Goal: Transaction & Acquisition: Purchase product/service

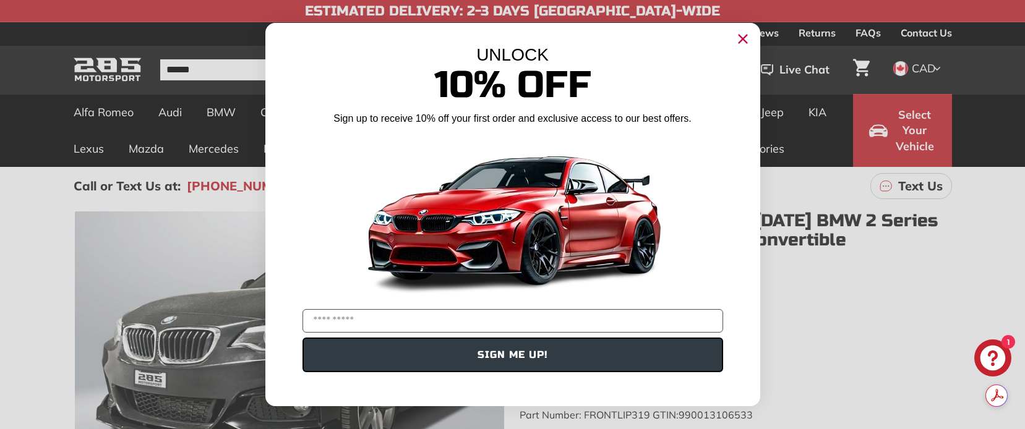
click at [744, 36] on circle "Close dialog" at bounding box center [742, 39] width 19 height 19
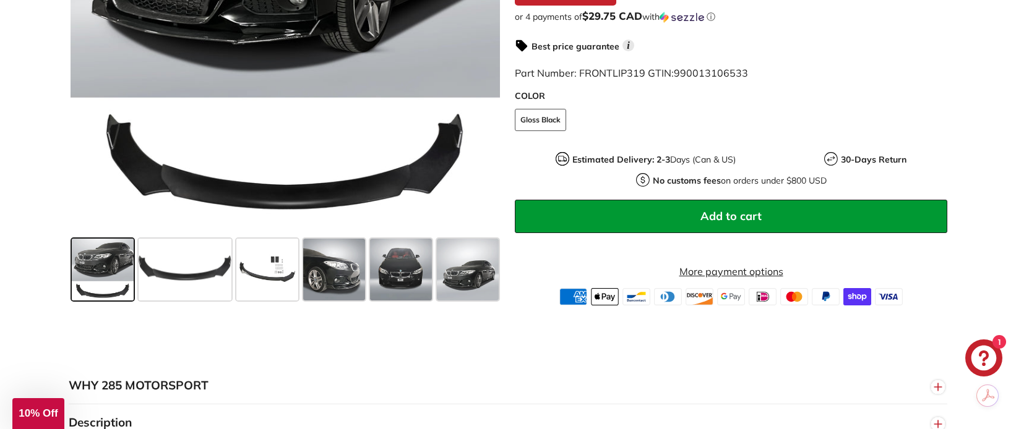
scroll to position [421, 0]
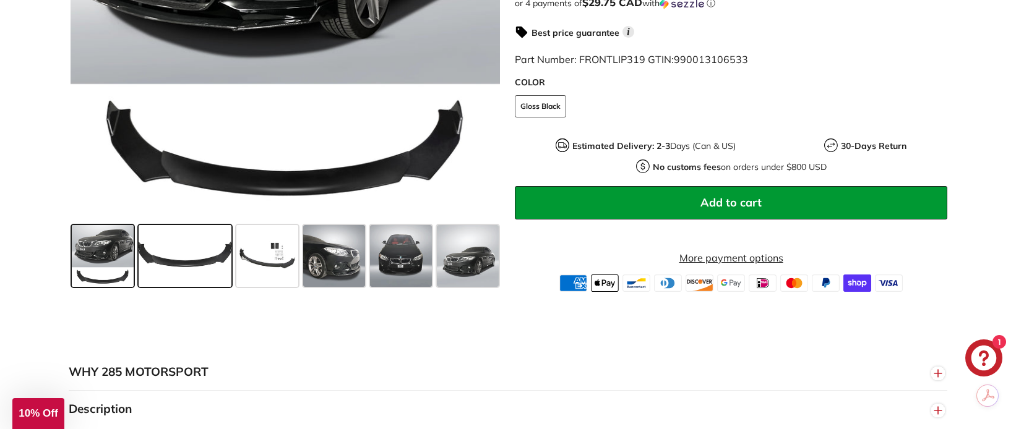
click at [166, 275] on span at bounding box center [185, 256] width 93 height 62
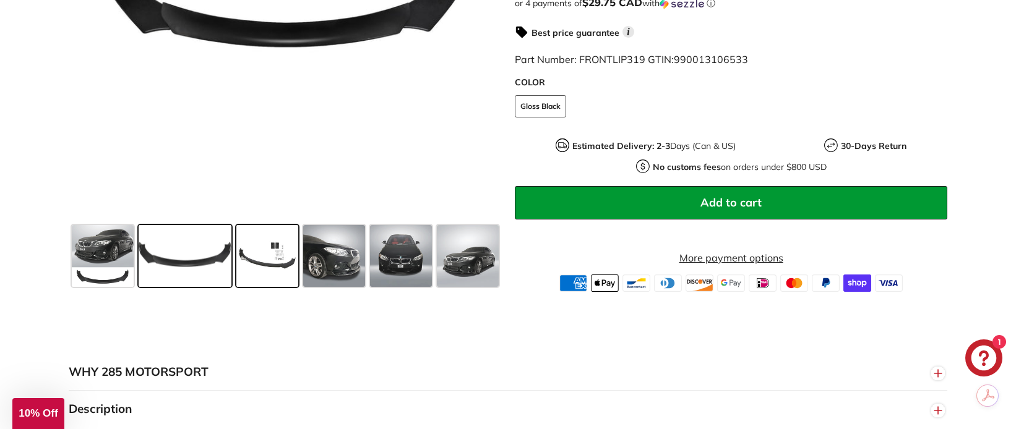
click at [259, 242] on span at bounding box center [267, 256] width 62 height 62
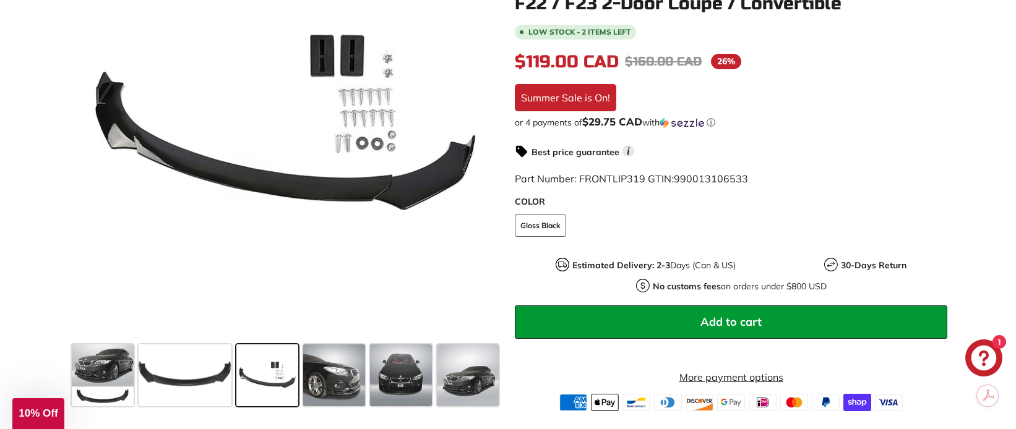
scroll to position [297, 0]
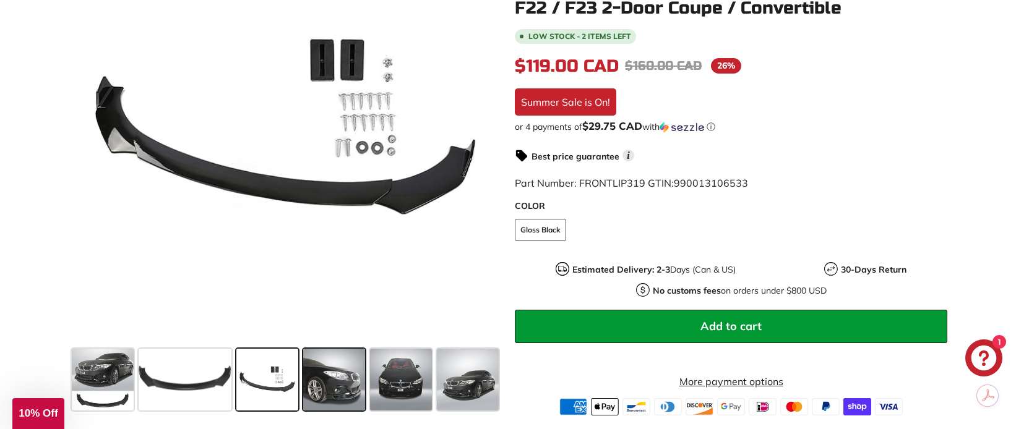
click at [320, 388] on span at bounding box center [334, 380] width 62 height 62
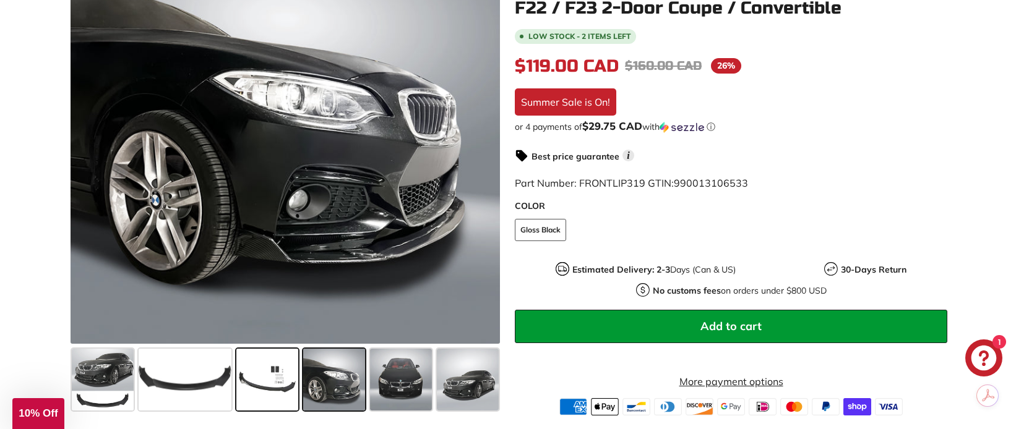
click at [270, 388] on span at bounding box center [267, 380] width 62 height 62
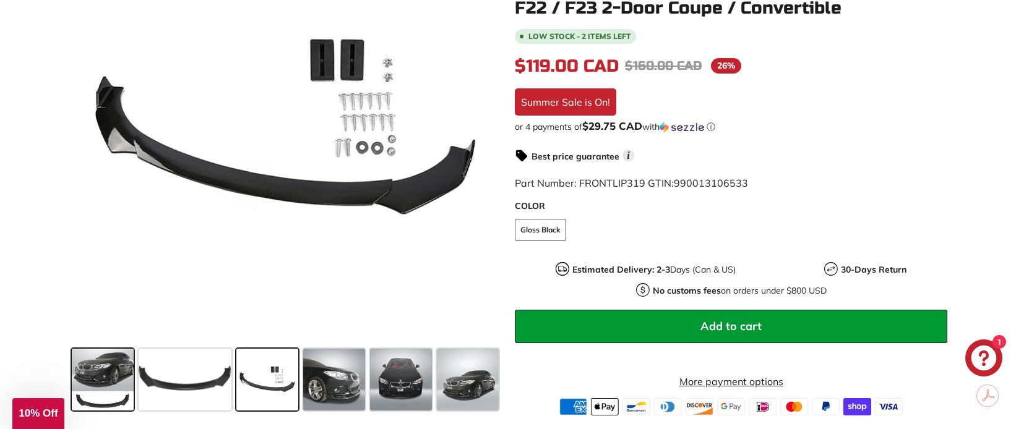
click at [119, 398] on span at bounding box center [103, 380] width 62 height 62
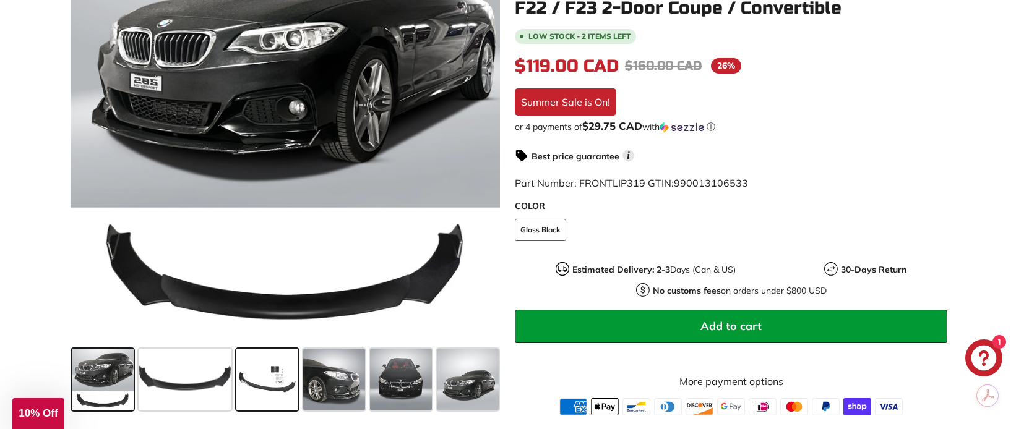
click at [268, 389] on span at bounding box center [267, 380] width 62 height 62
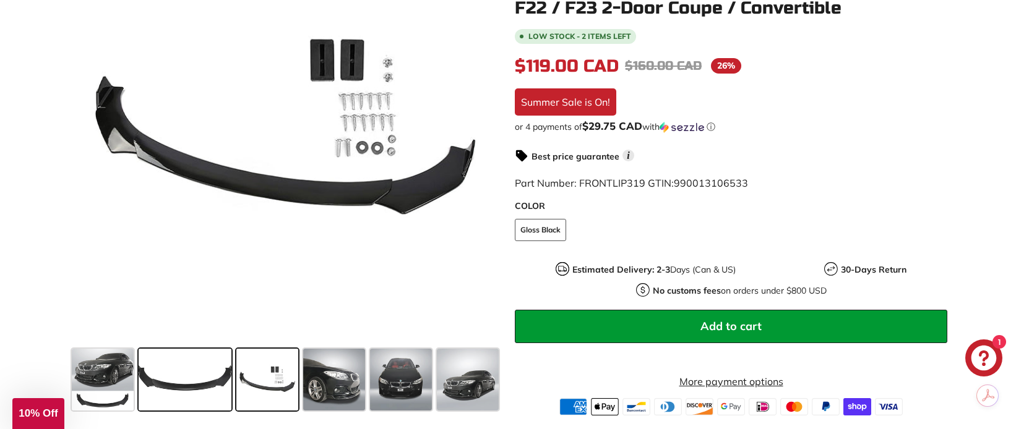
click at [191, 386] on span at bounding box center [185, 380] width 93 height 62
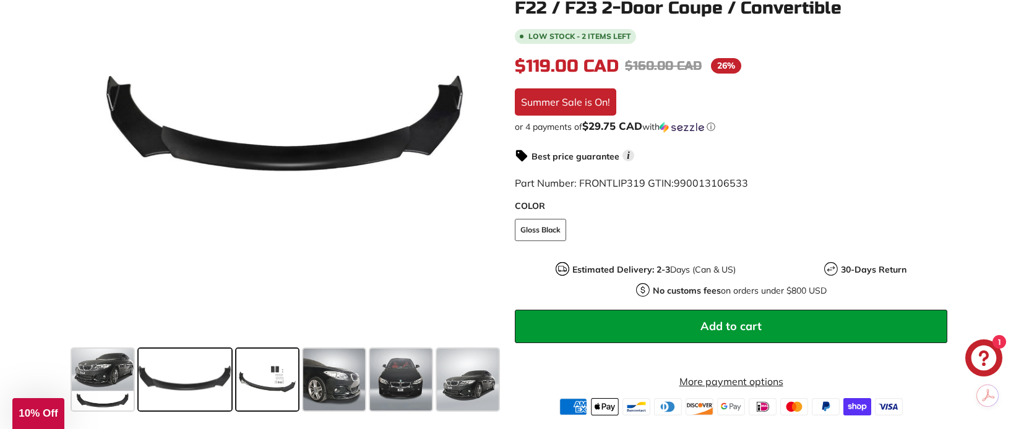
click at [259, 379] on span at bounding box center [267, 380] width 62 height 62
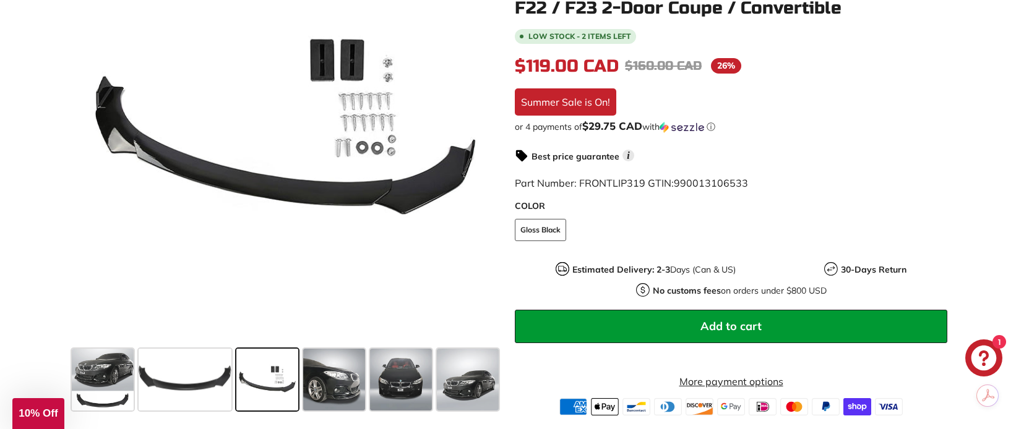
drag, startPoint x: 259, startPoint y: 379, endPoint x: 234, endPoint y: 387, distance: 26.8
click at [234, 387] on div at bounding box center [267, 379] width 67 height 67
click at [343, 382] on span at bounding box center [334, 380] width 62 height 62
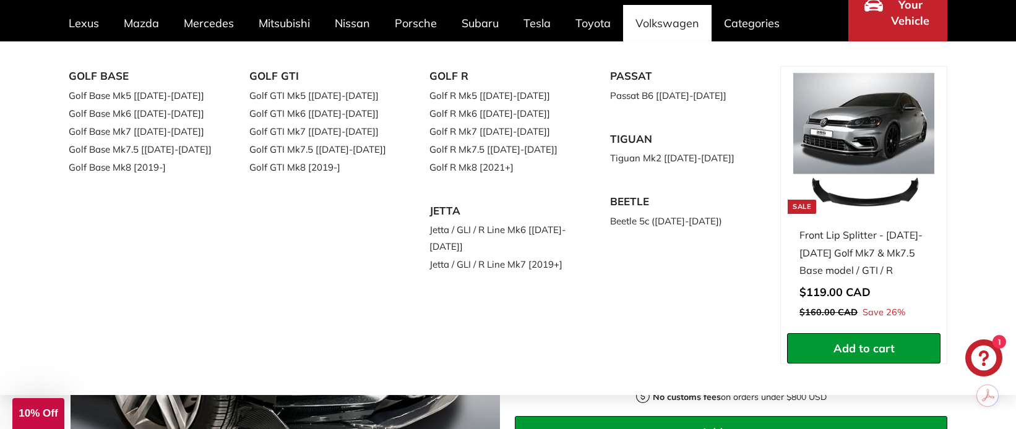
scroll to position [124, 0]
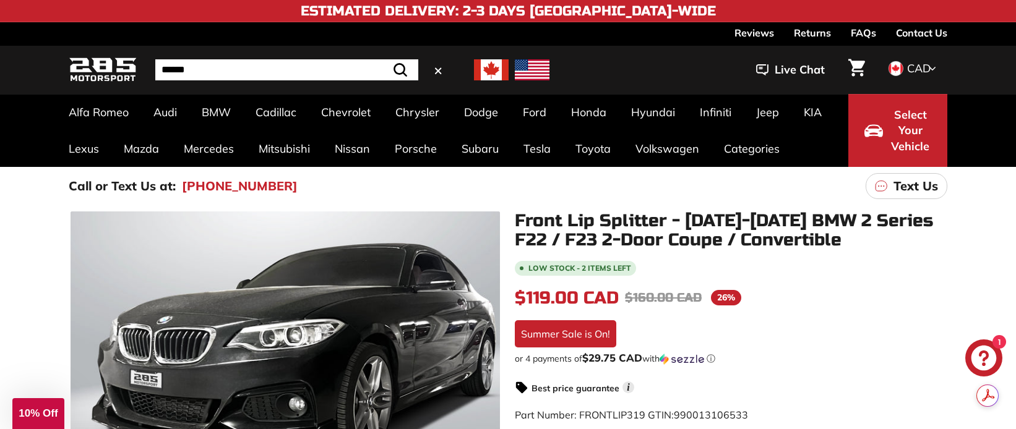
click at [164, 67] on input "Search" at bounding box center [286, 69] width 263 height 21
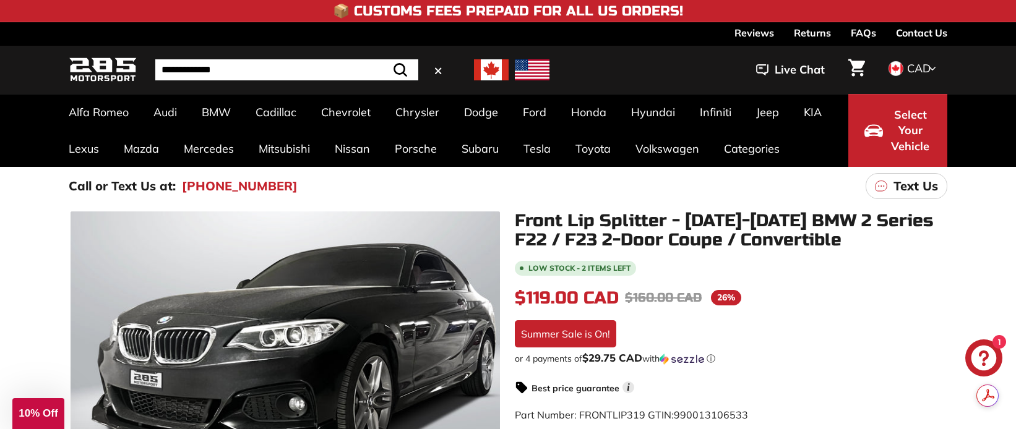
type input "**********"
click at [487, 74] on img at bounding box center [491, 69] width 35 height 21
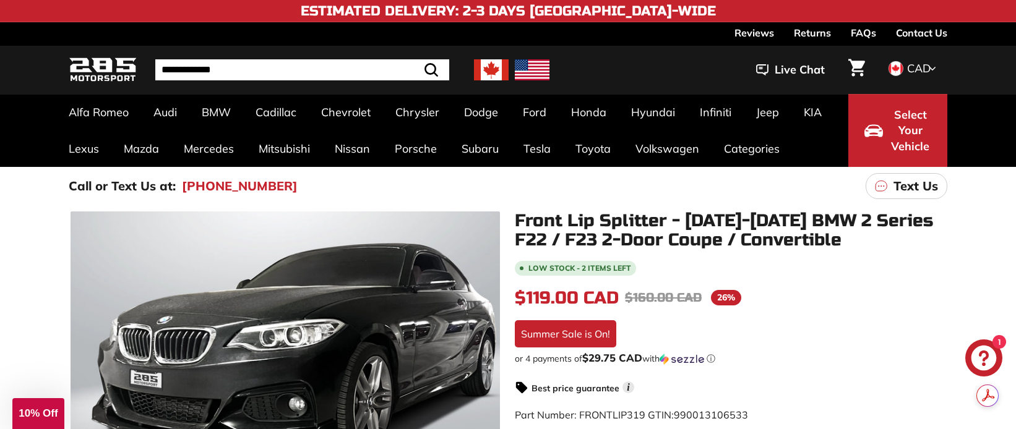
click at [435, 71] on icon "submit" at bounding box center [431, 70] width 12 height 12
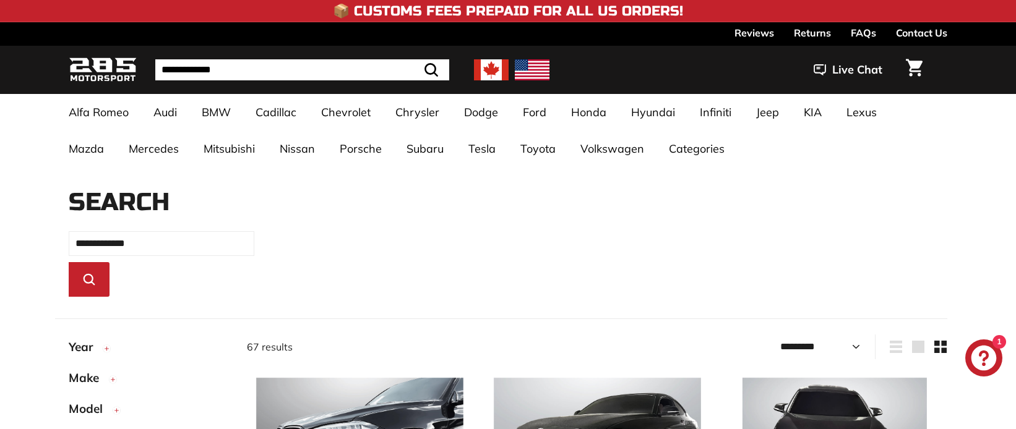
select select "*********"
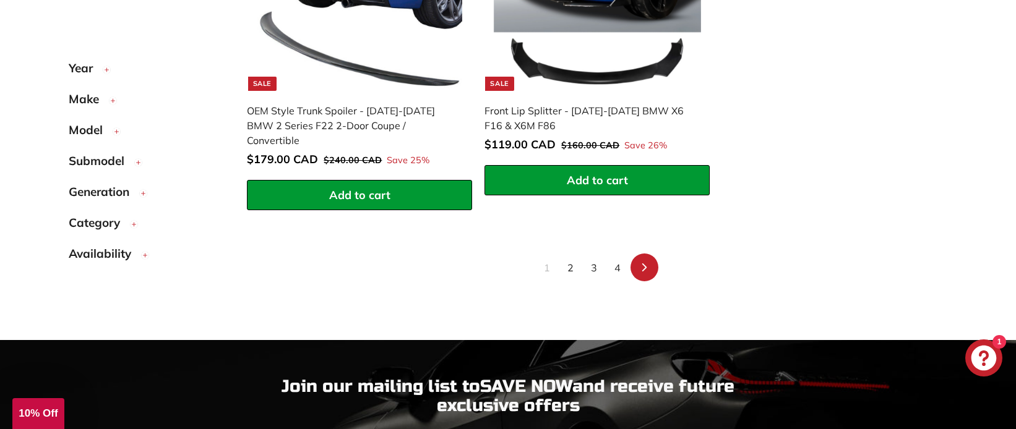
scroll to position [2586, 0]
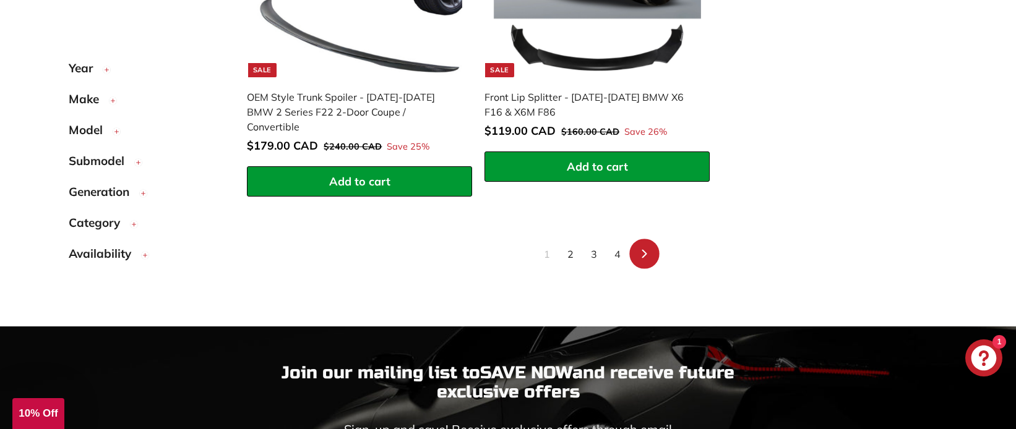
click at [644, 250] on icon at bounding box center [644, 254] width 9 height 9
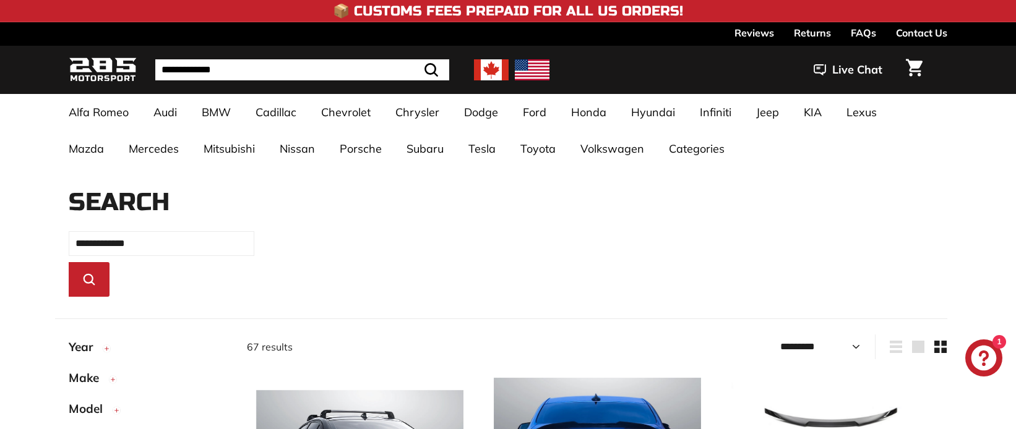
select select "*********"
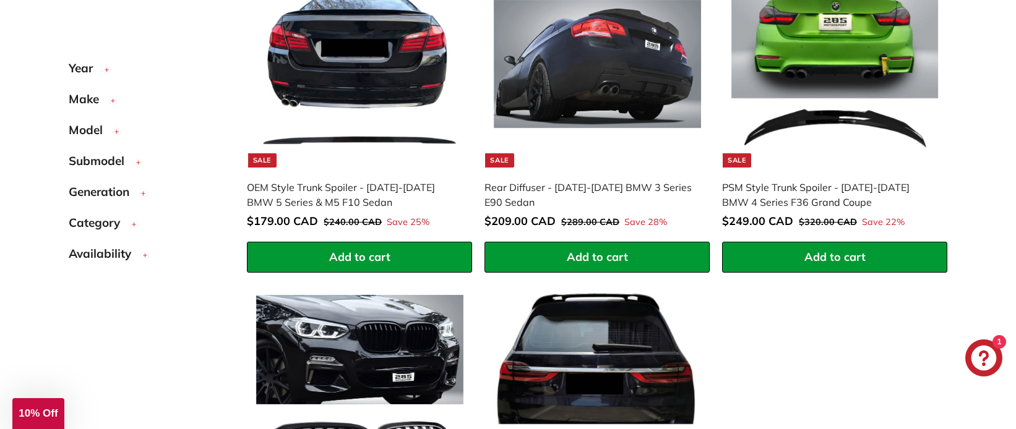
scroll to position [2190, 0]
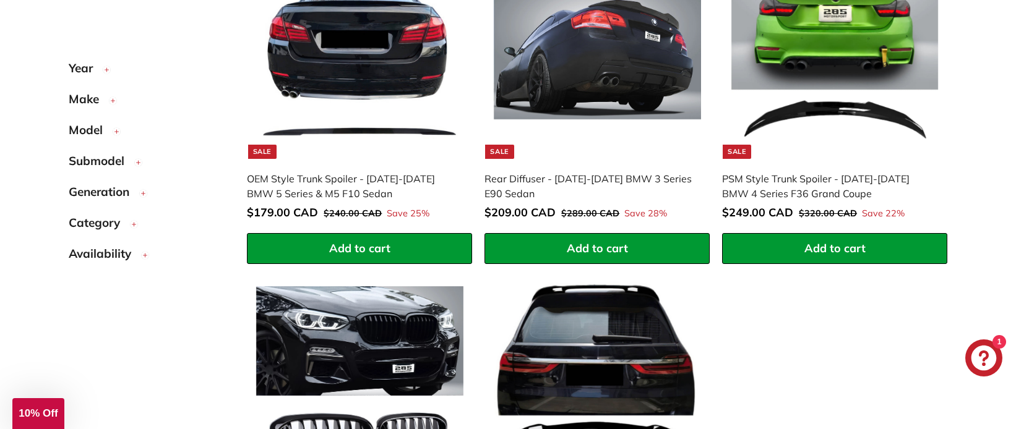
click at [84, 68] on span "Year" at bounding box center [85, 68] width 33 height 18
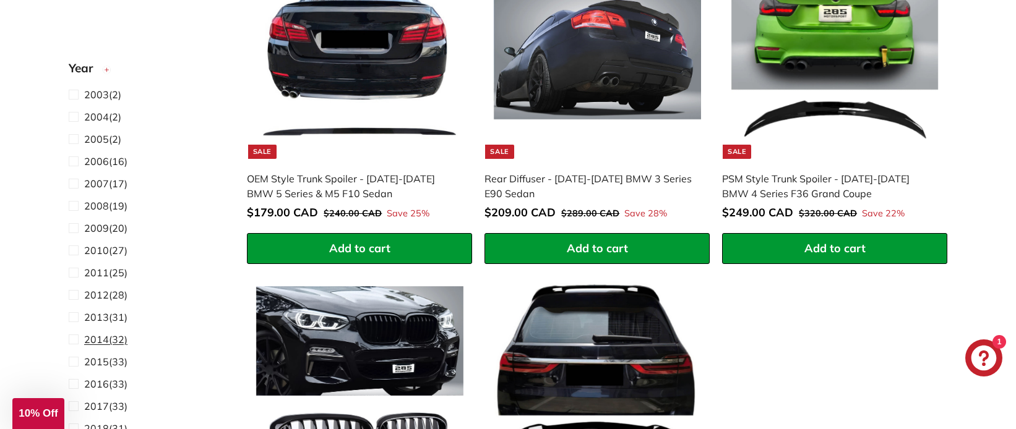
click at [97, 341] on span "2014" at bounding box center [96, 339] width 25 height 12
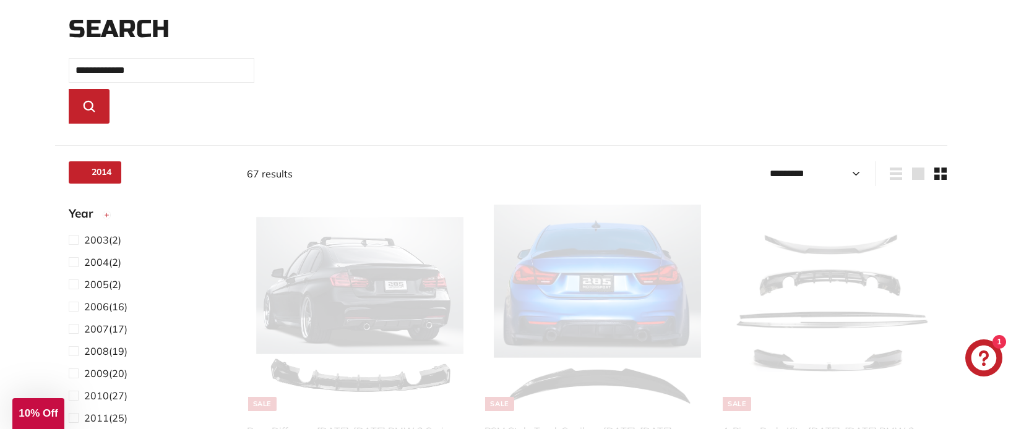
scroll to position [143, 0]
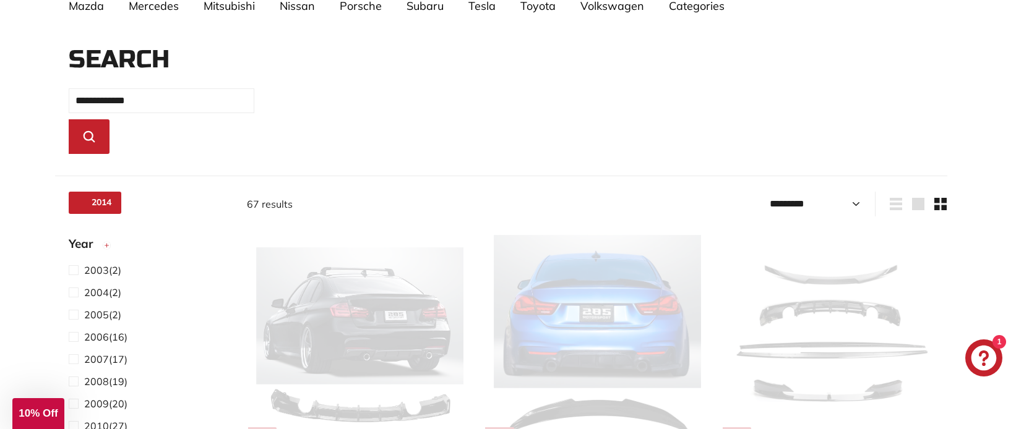
select select "*********"
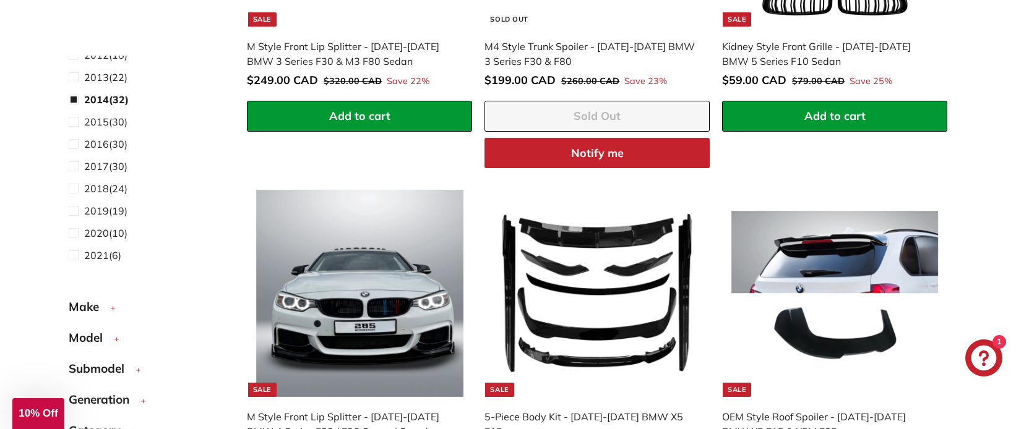
scroll to position [168, 0]
click at [80, 306] on span "Make" at bounding box center [89, 308] width 40 height 18
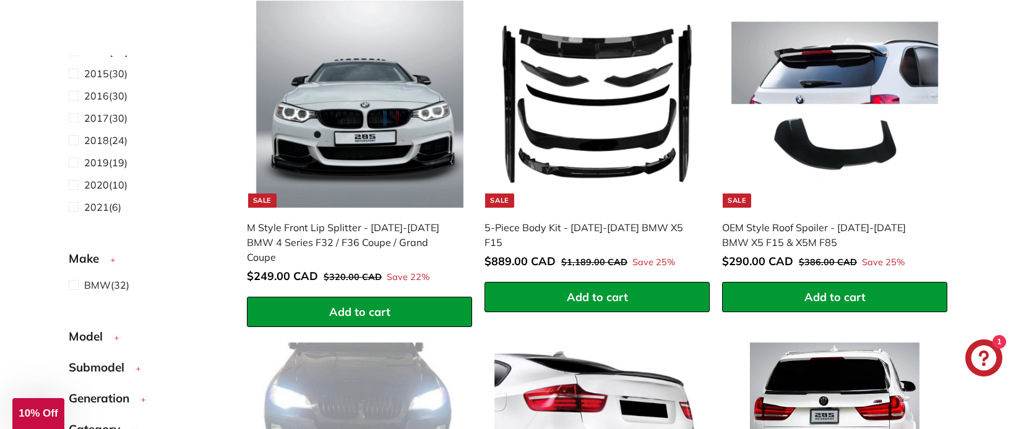
scroll to position [224, 0]
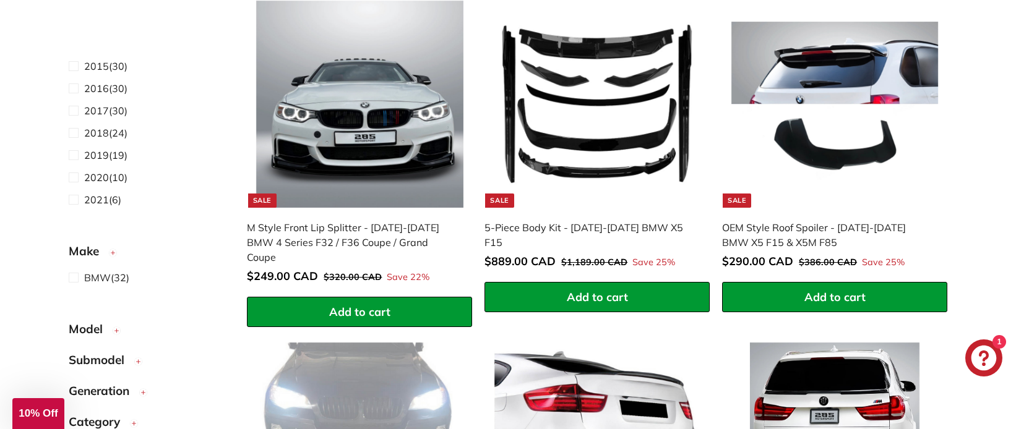
click at [84, 327] on span "Model" at bounding box center [90, 329] width 43 height 18
click at [107, 356] on span "2 Series" at bounding box center [102, 355] width 37 height 12
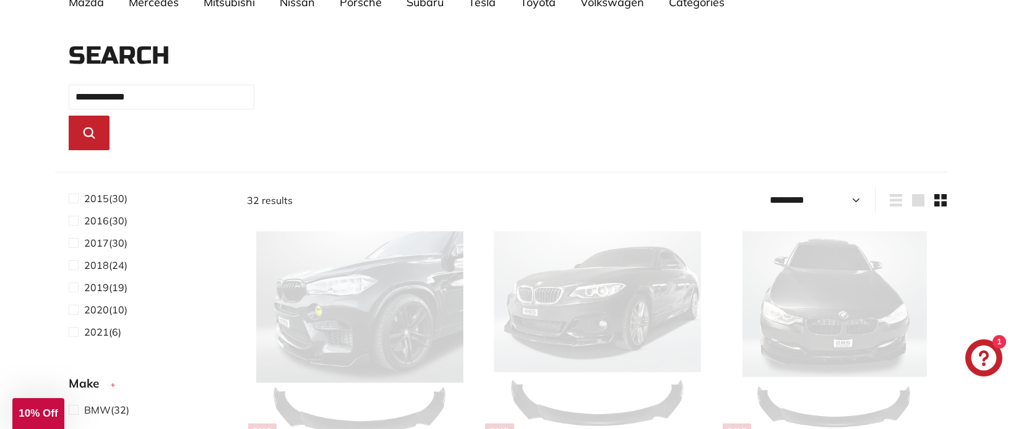
select select "*********"
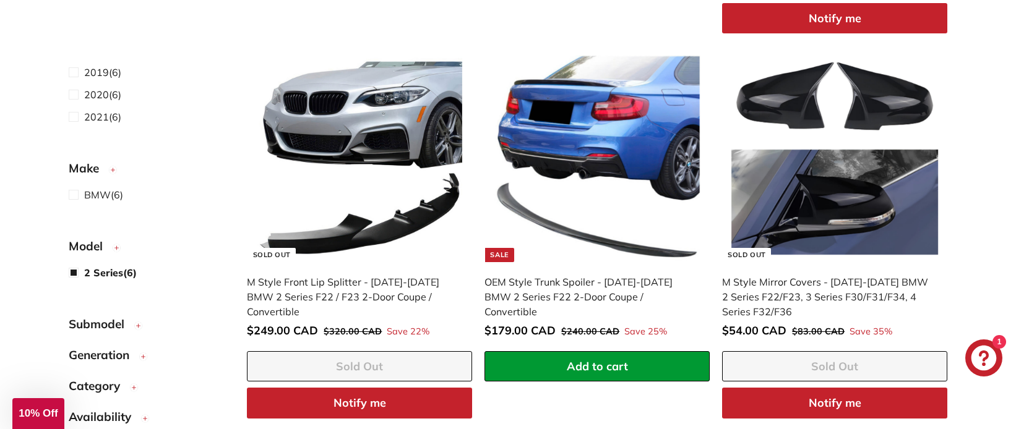
scroll to position [223, 0]
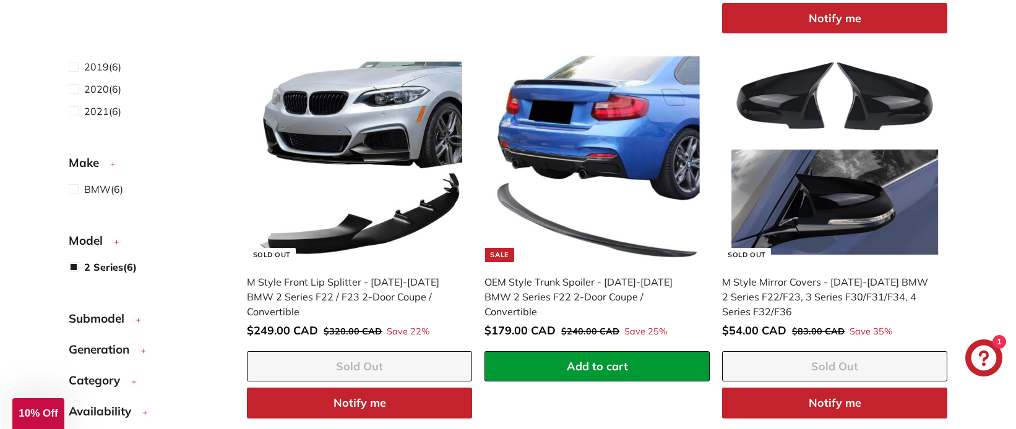
click at [90, 317] on span "Submodel" at bounding box center [101, 319] width 65 height 18
click at [98, 397] on span "Generation" at bounding box center [104, 397] width 70 height 18
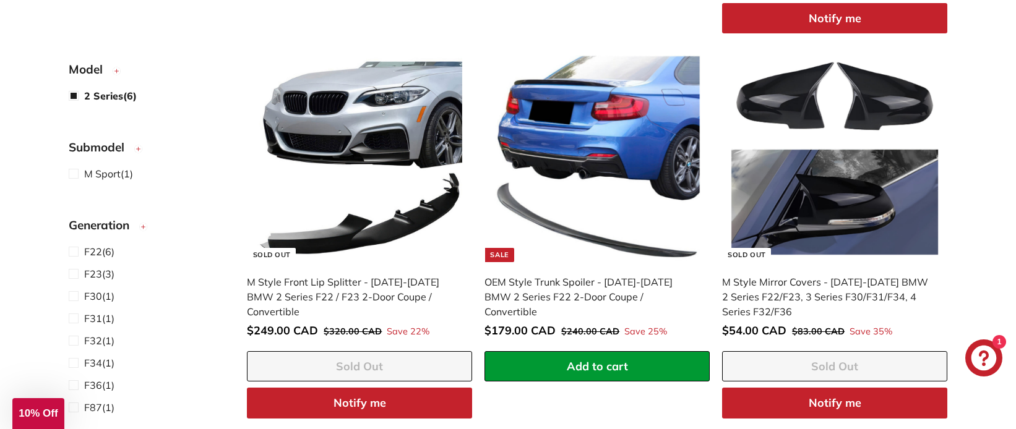
scroll to position [473, 0]
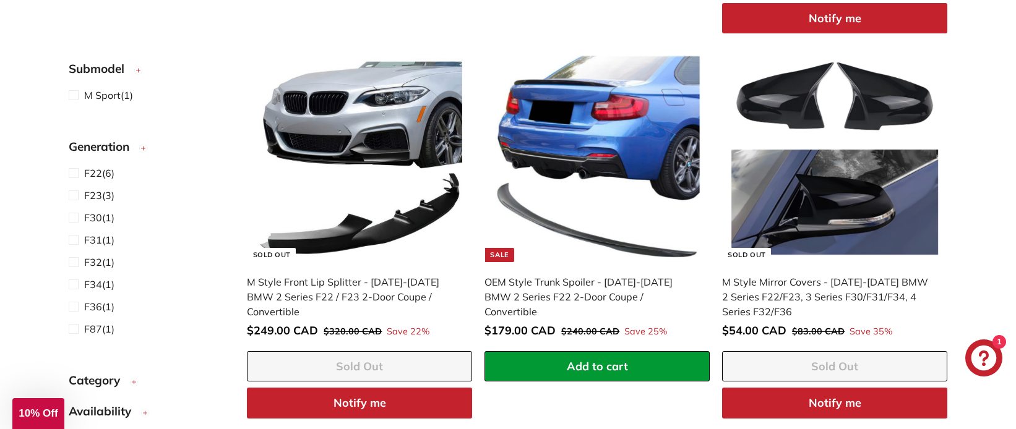
click at [110, 377] on span "Category" at bounding box center [99, 381] width 61 height 18
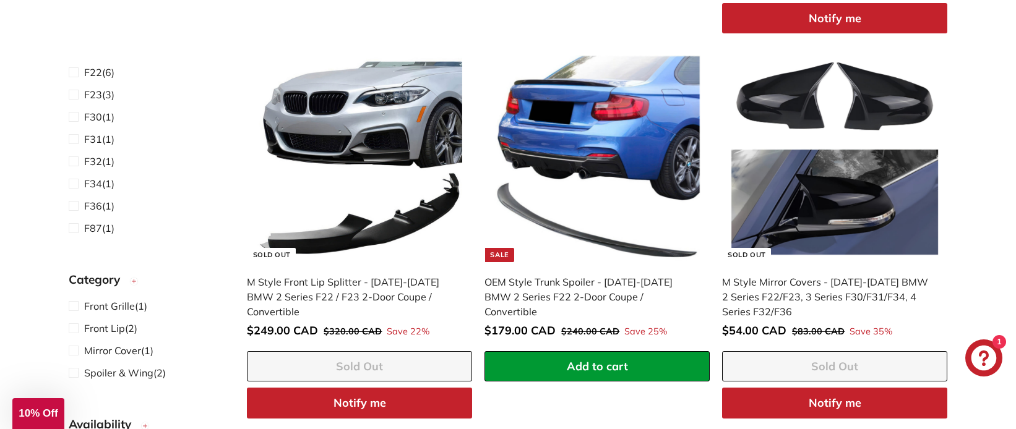
scroll to position [578, 0]
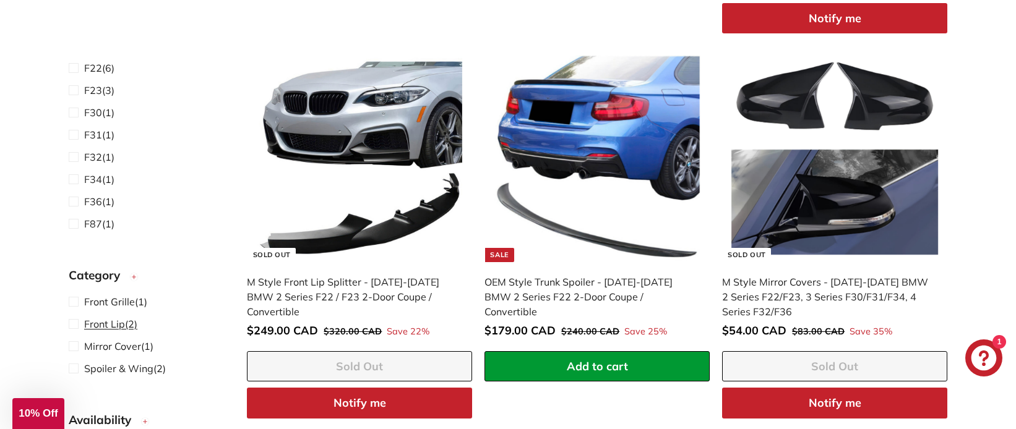
click at [108, 322] on span "Front Lip" at bounding box center [104, 324] width 41 height 12
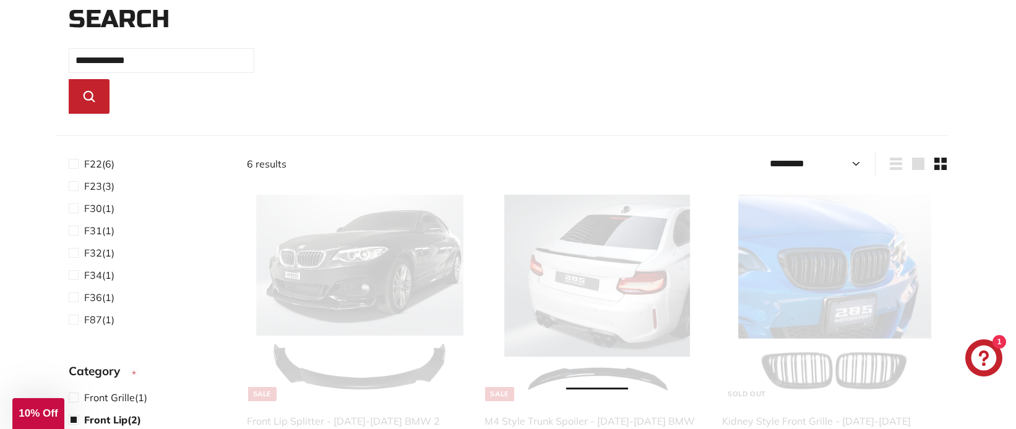
scroll to position [145, 0]
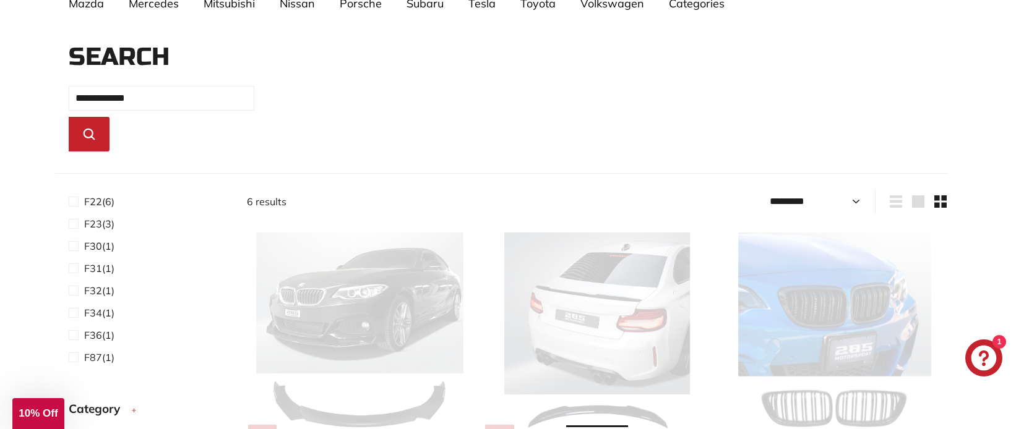
select select "*********"
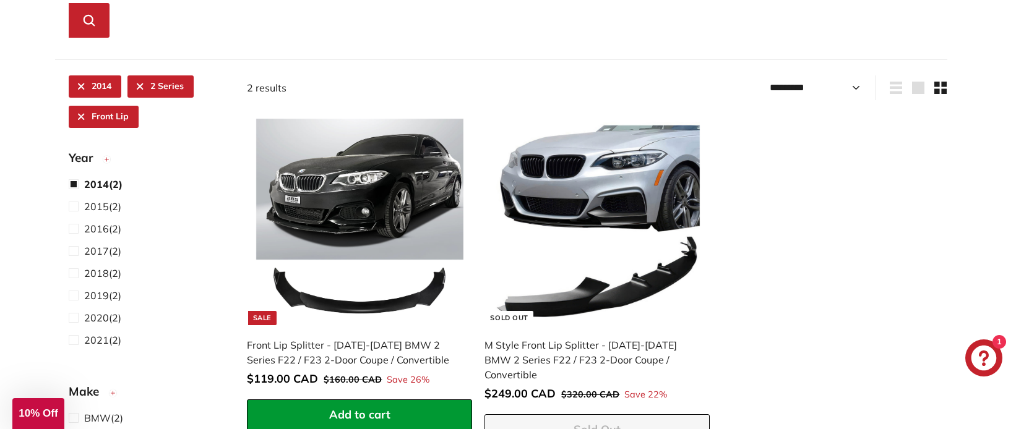
scroll to position [281, 0]
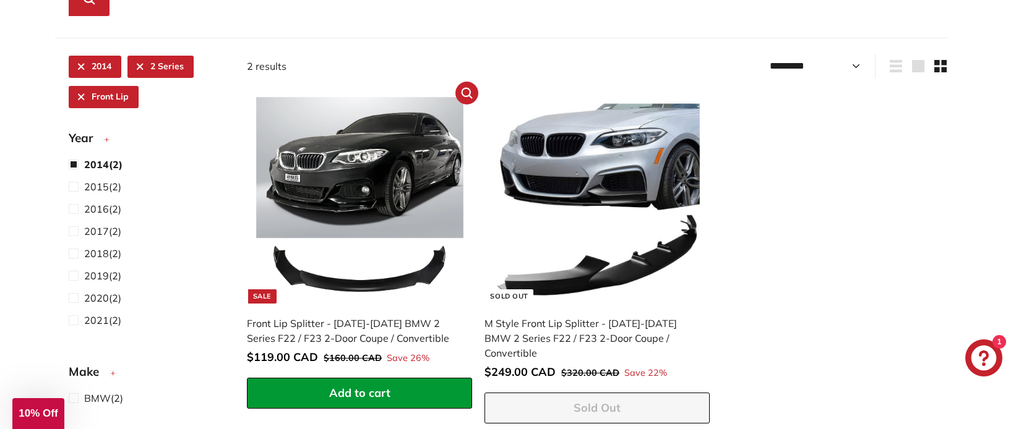
click at [354, 173] on img at bounding box center [359, 200] width 207 height 207
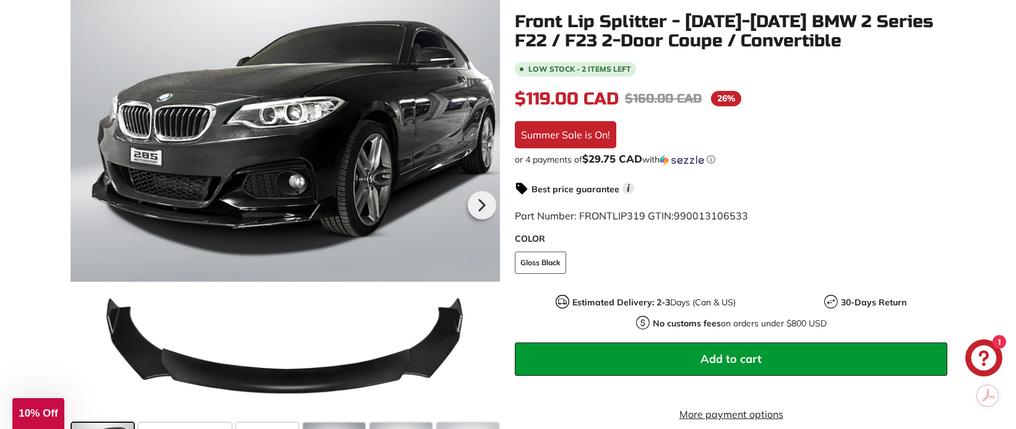
scroll to position [228, 0]
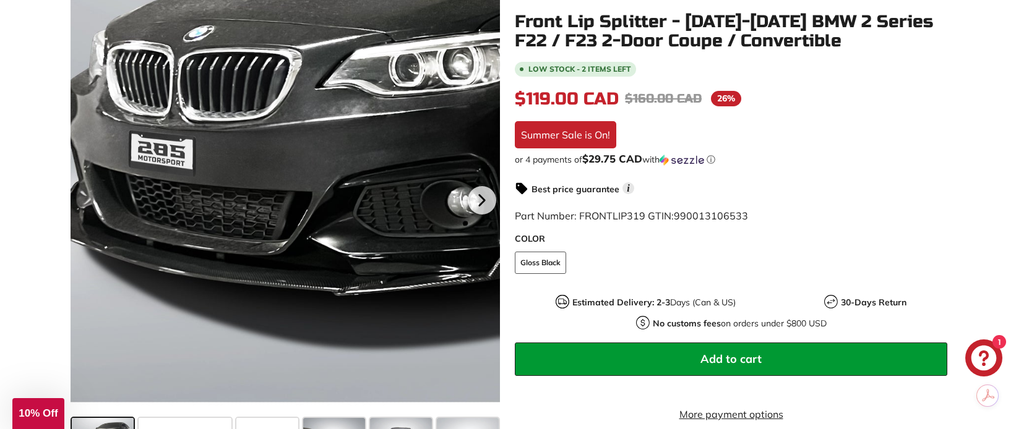
drag, startPoint x: 210, startPoint y: 155, endPoint x: 115, endPoint y: 156, distance: 95.3
click at [115, 156] on div at bounding box center [285, 198] width 429 height 429
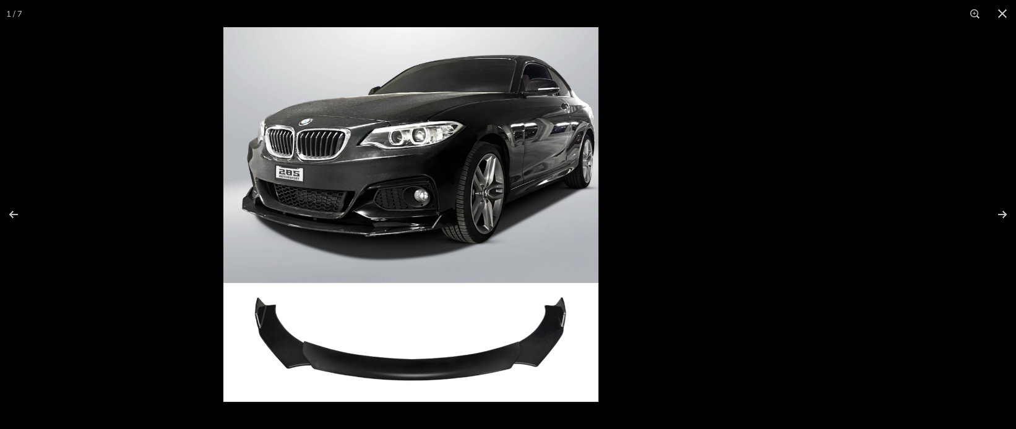
click at [369, 205] on img at bounding box center [410, 214] width 375 height 375
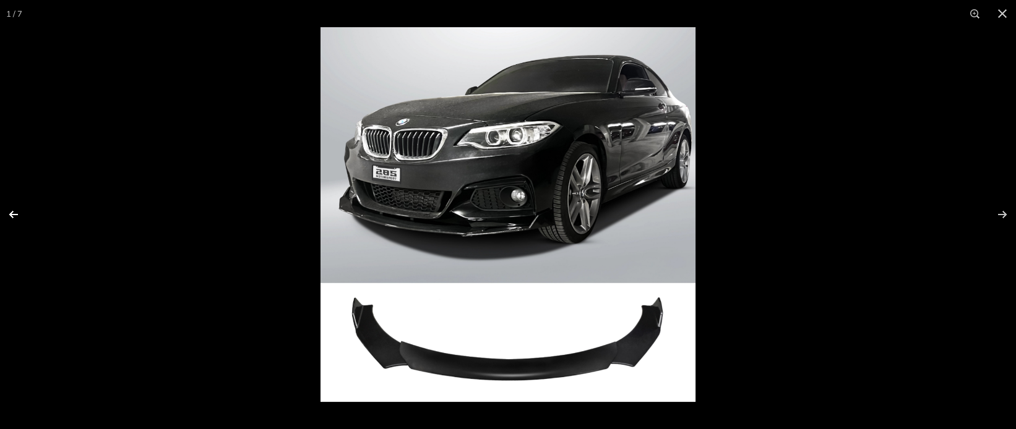
click at [12, 215] on button at bounding box center [21, 215] width 43 height 62
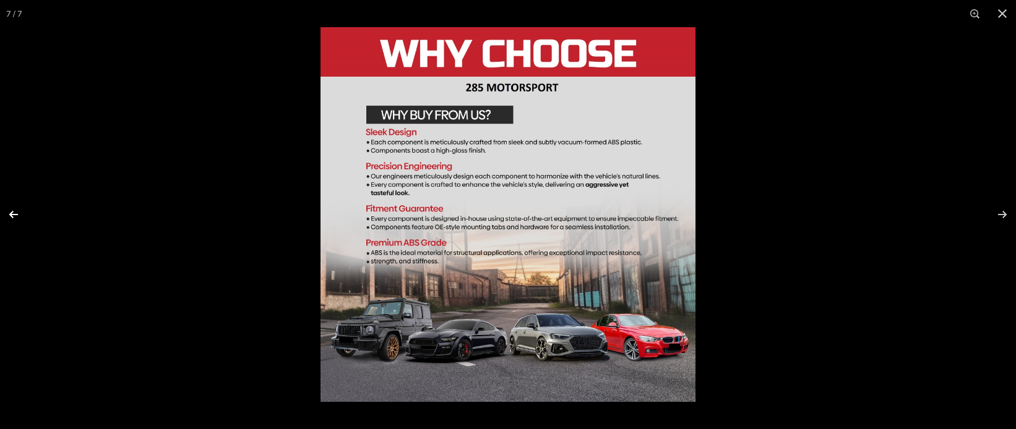
scroll to position [0, 68]
click at [1003, 215] on button at bounding box center [993, 215] width 43 height 62
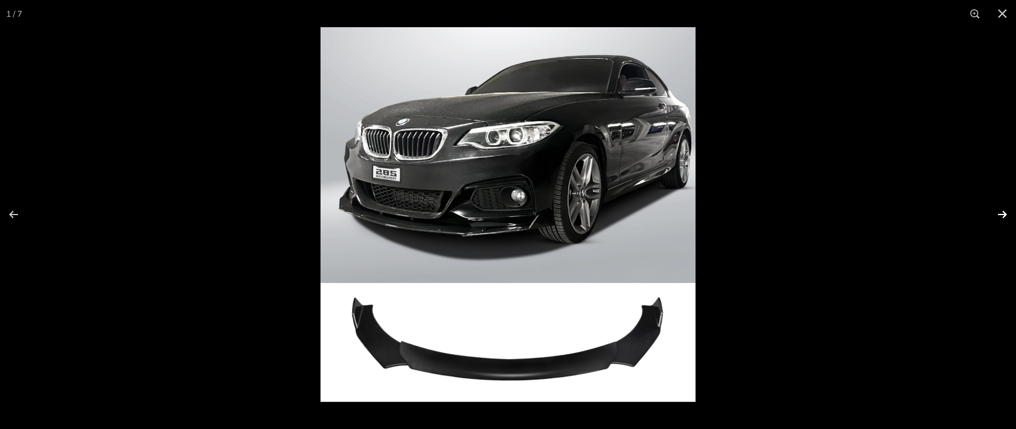
scroll to position [0, 0]
click at [585, 285] on img at bounding box center [507, 214] width 375 height 375
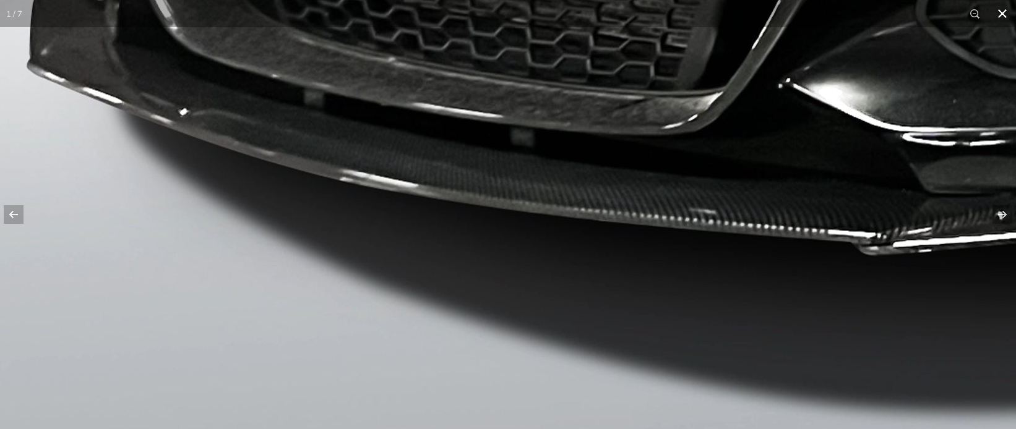
click at [1004, 12] on button at bounding box center [1001, 13] width 27 height 27
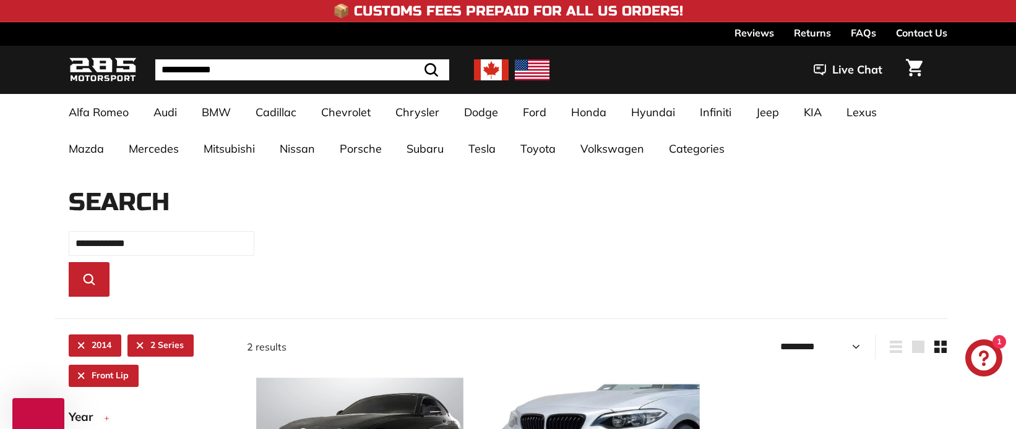
select select "*********"
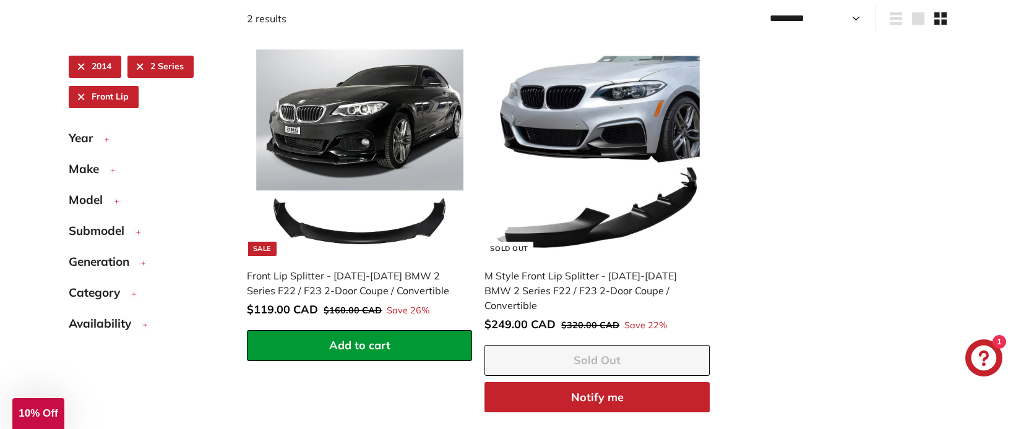
scroll to position [335, 0]
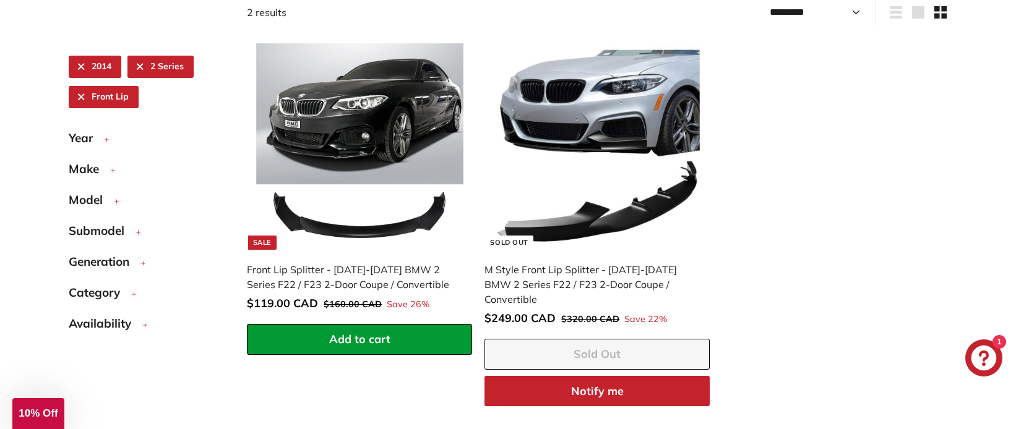
click at [89, 292] on span "Category" at bounding box center [99, 293] width 61 height 18
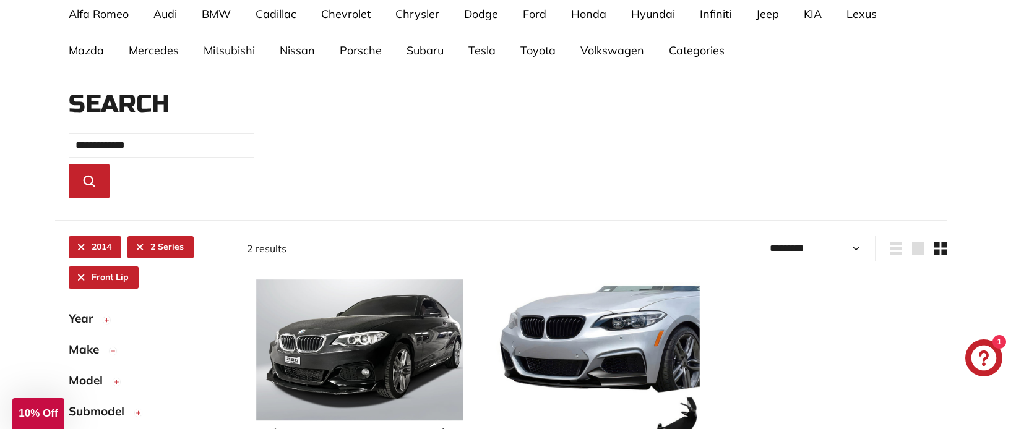
scroll to position [30, 0]
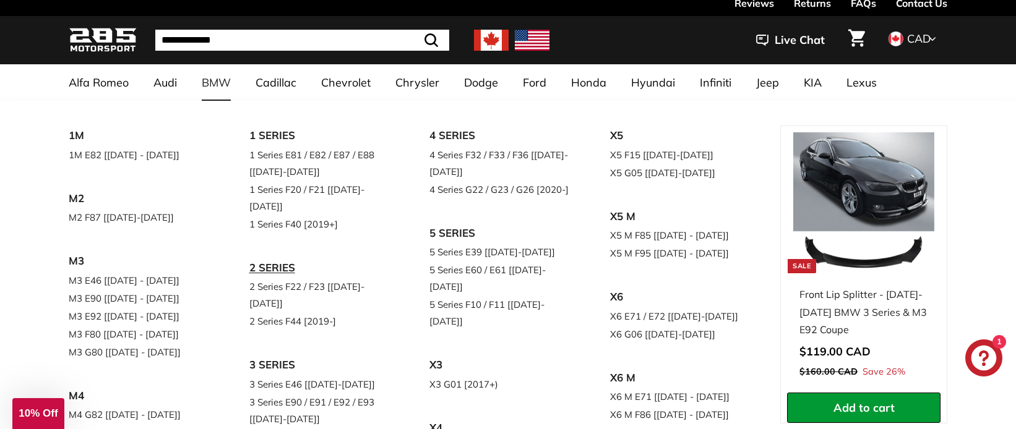
click at [265, 258] on link "2 SERIES" at bounding box center [322, 268] width 146 height 20
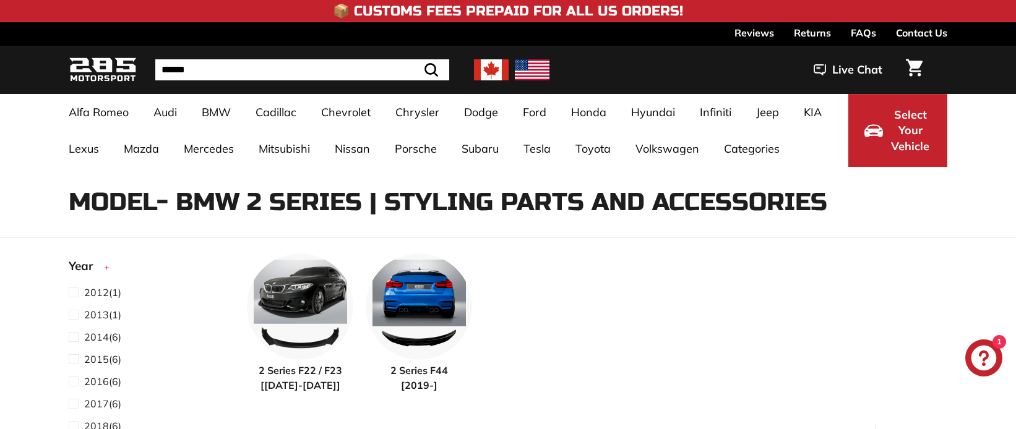
select select "**********"
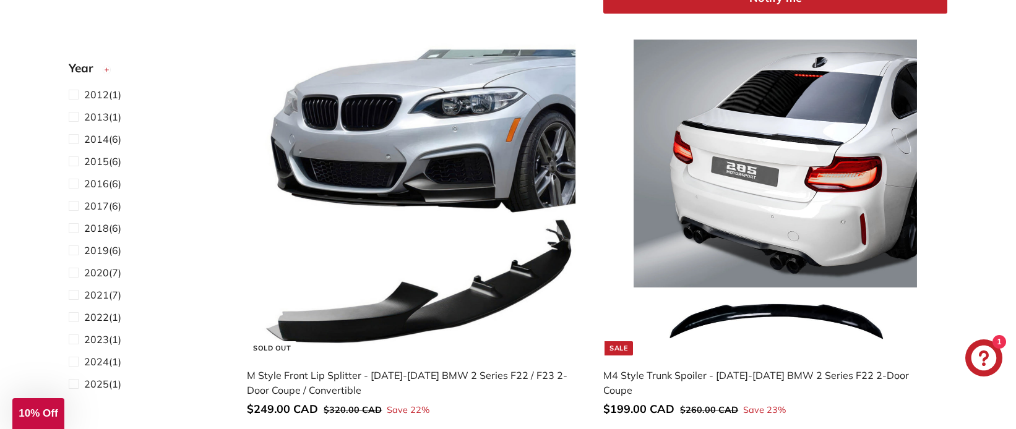
scroll to position [961, 0]
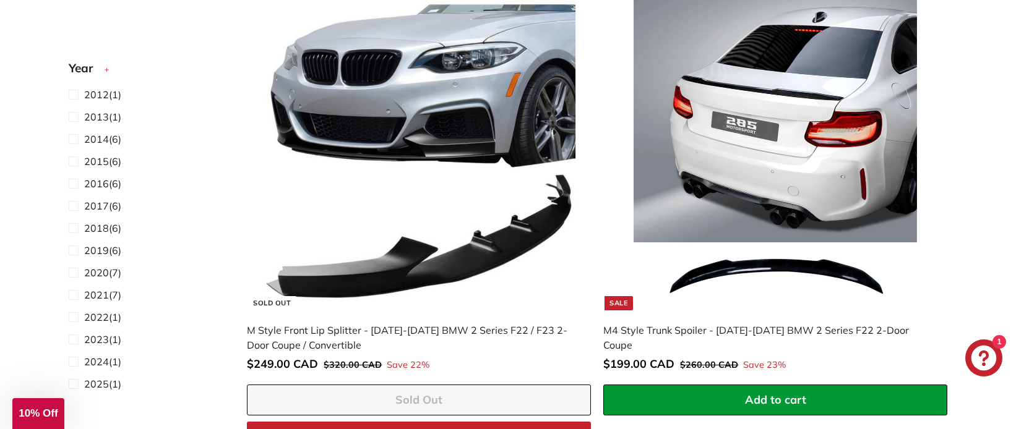
click at [441, 124] on img at bounding box center [419, 152] width 316 height 316
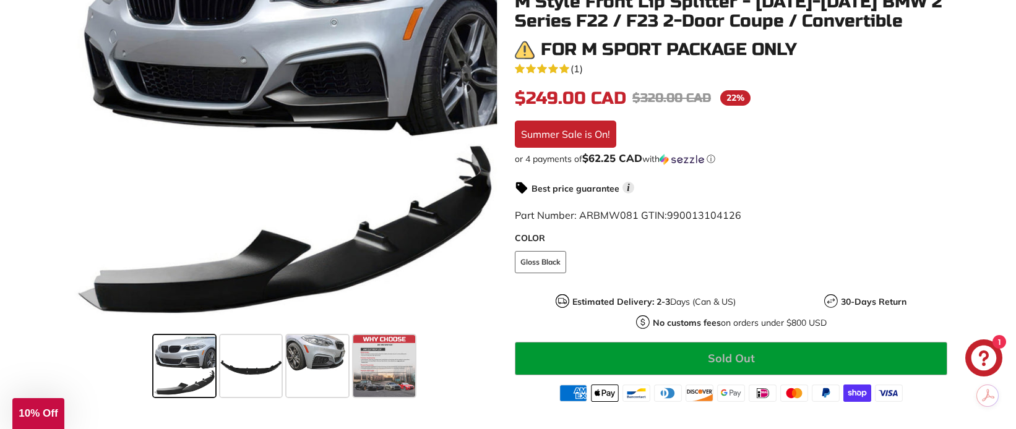
scroll to position [315, 0]
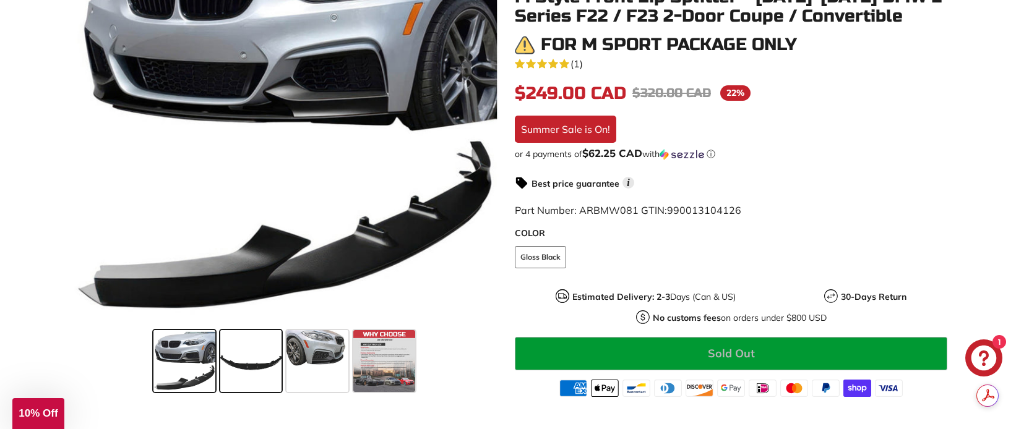
click at [237, 363] on span at bounding box center [251, 361] width 62 height 62
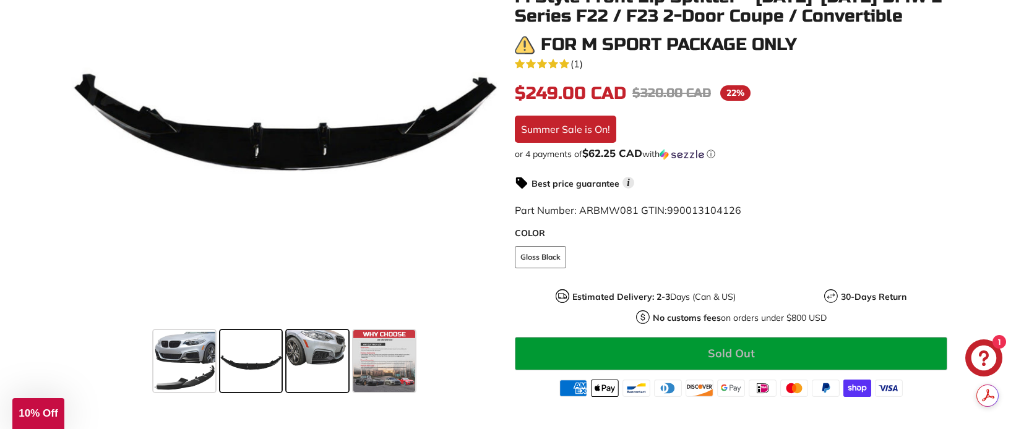
click at [319, 354] on span at bounding box center [317, 361] width 62 height 62
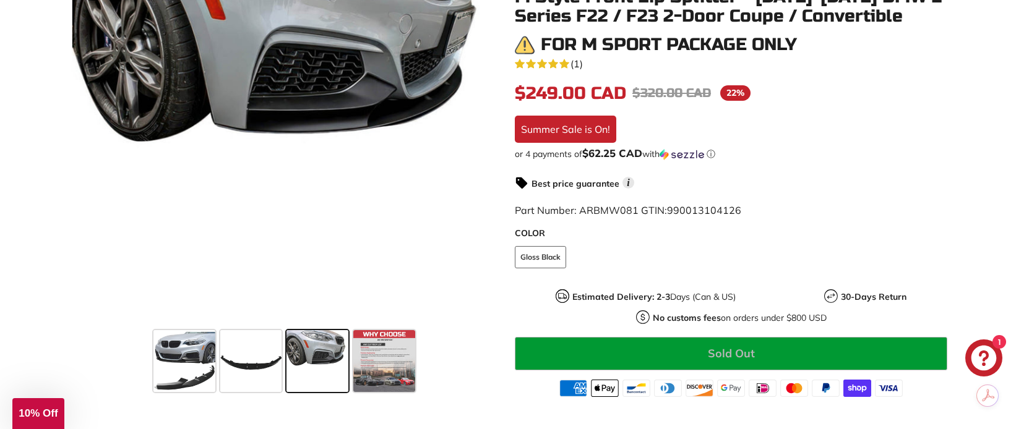
scroll to position [0, 0]
